Goal: Obtain resource: Download file/media

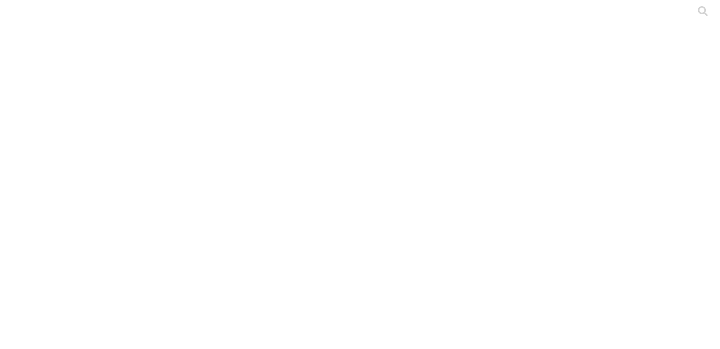
drag, startPoint x: 264, startPoint y: 162, endPoint x: 115, endPoint y: 160, distance: 148.2
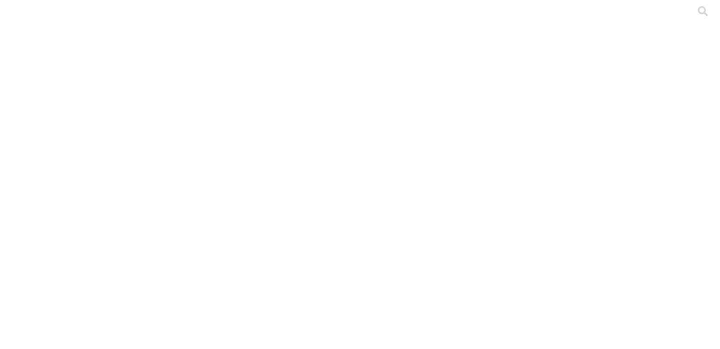
copy link "POSTURA-FINCA GRANJA TIMASITA.xlsx"
drag, startPoint x: 276, startPoint y: 184, endPoint x: 113, endPoint y: 185, distance: 163.8
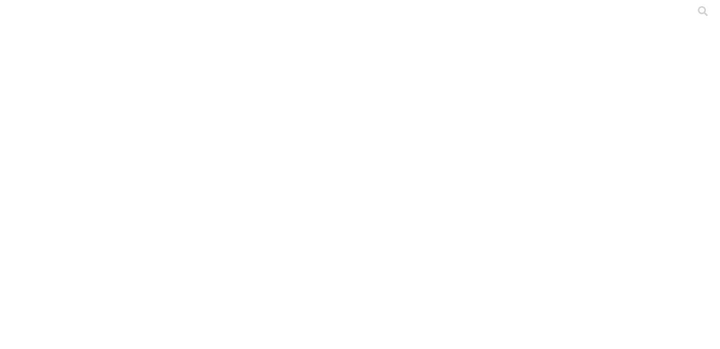
copy link "POSTURA-FINCA GRANJA SAN ANTONIO.xlsx"
drag, startPoint x: 298, startPoint y: 231, endPoint x: 115, endPoint y: 233, distance: 183.7
copy link "POSTURA-FINCA GRANJA PORVENIR CHIPAQUE.xlsx"
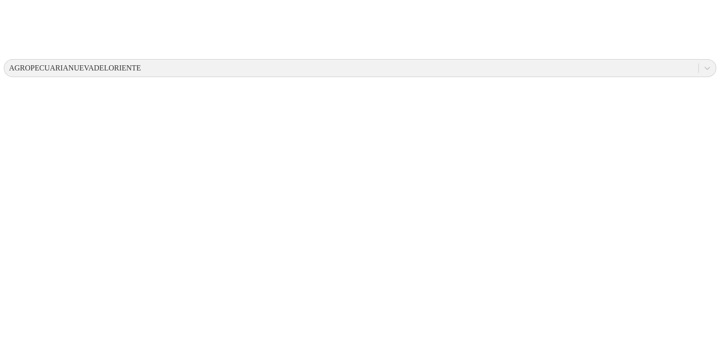
scroll to position [415, 0]
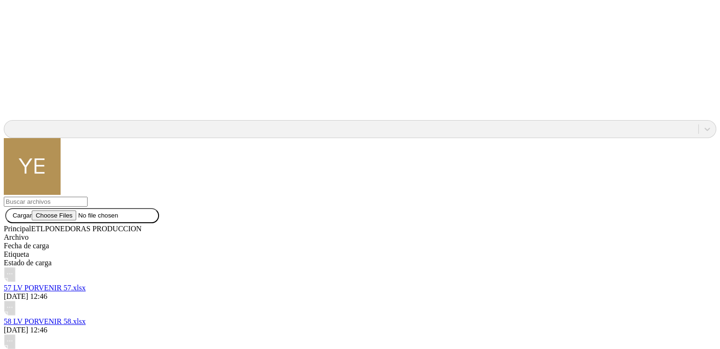
scroll to position [877, 0]
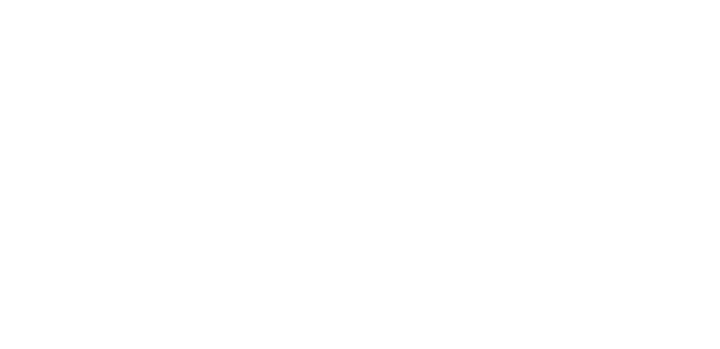
scroll to position [0, 0]
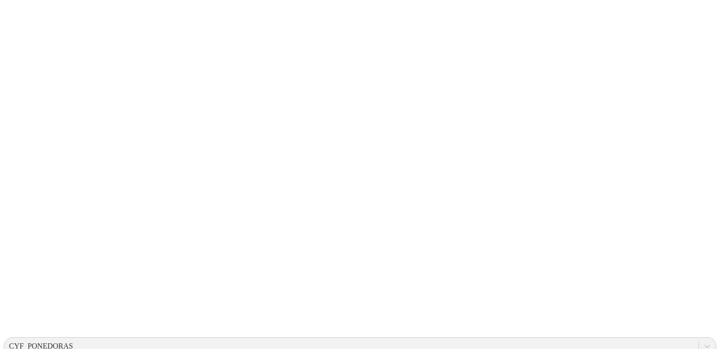
scroll to position [51, 0]
drag, startPoint x: 247, startPoint y: 201, endPoint x: 110, endPoint y: 204, distance: 136.8
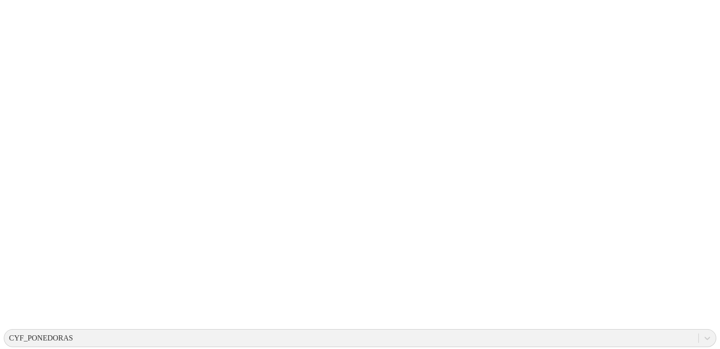
scroll to position [0, 0]
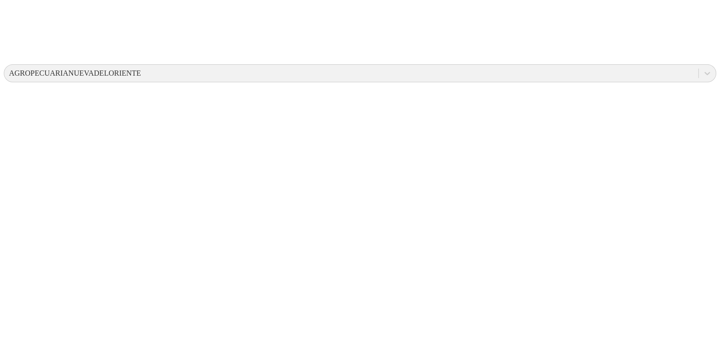
scroll to position [415, 0]
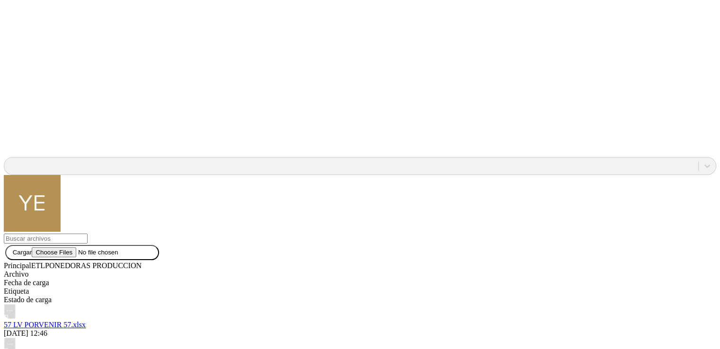
scroll to position [860, 0]
